Goal: Use online tool/utility: Utilize a website feature to perform a specific function

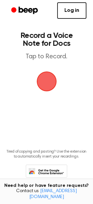
click at [47, 81] on span "button" at bounding box center [47, 81] width 18 height 18
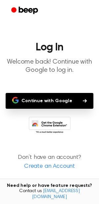
click at [47, 102] on button "Continue with Google" at bounding box center [50, 101] width 88 height 16
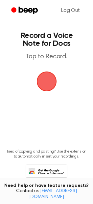
click at [45, 83] on span "button" at bounding box center [46, 81] width 21 height 21
click at [49, 78] on span "button" at bounding box center [47, 81] width 20 height 20
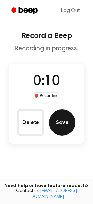
click at [69, 121] on button "Save" at bounding box center [62, 122] width 26 height 26
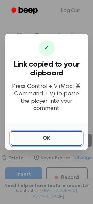
click at [51, 140] on button "OK" at bounding box center [47, 138] width 72 height 14
